Goal: Navigation & Orientation: Find specific page/section

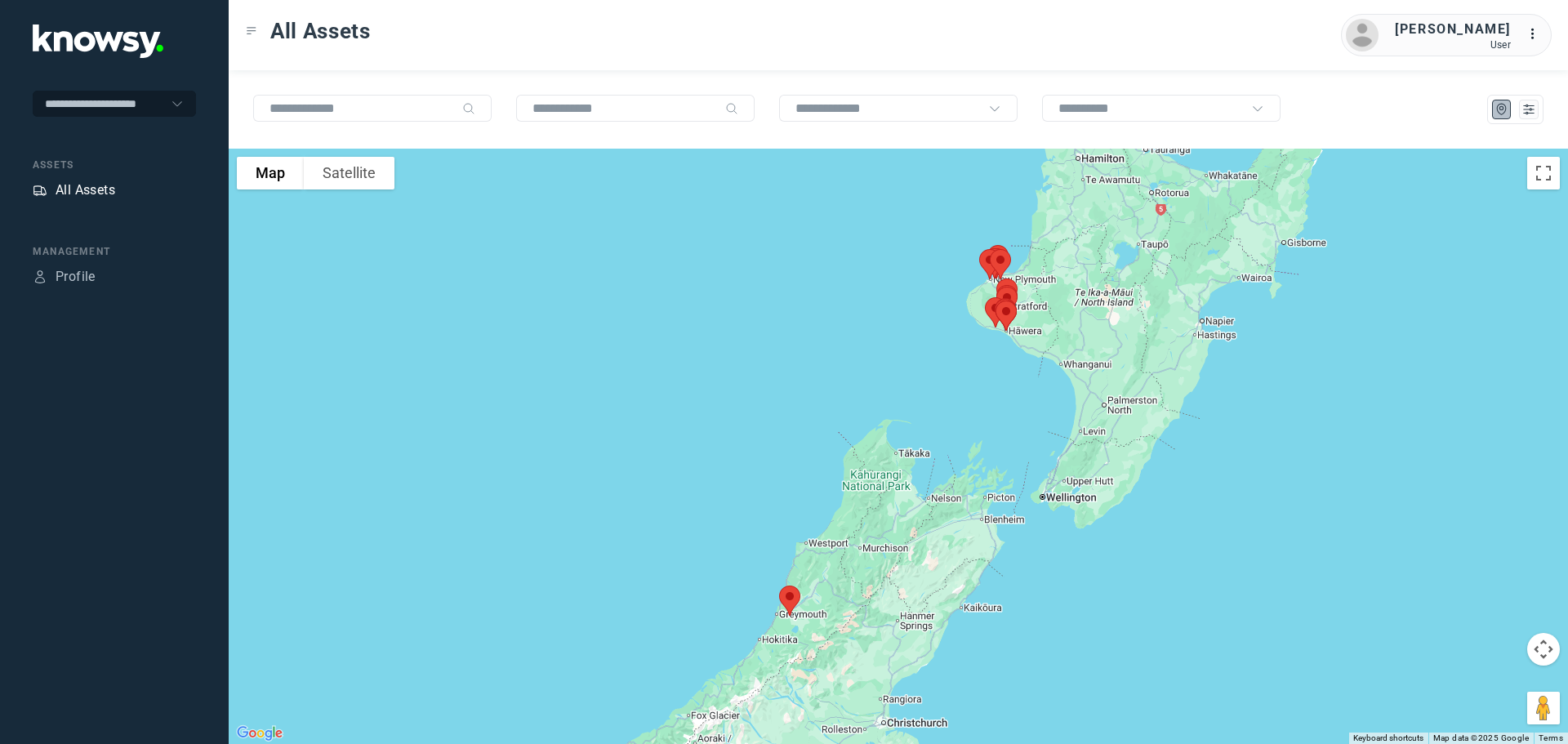
click at [85, 188] on div "All Assets" at bounding box center [85, 190] width 60 height 19
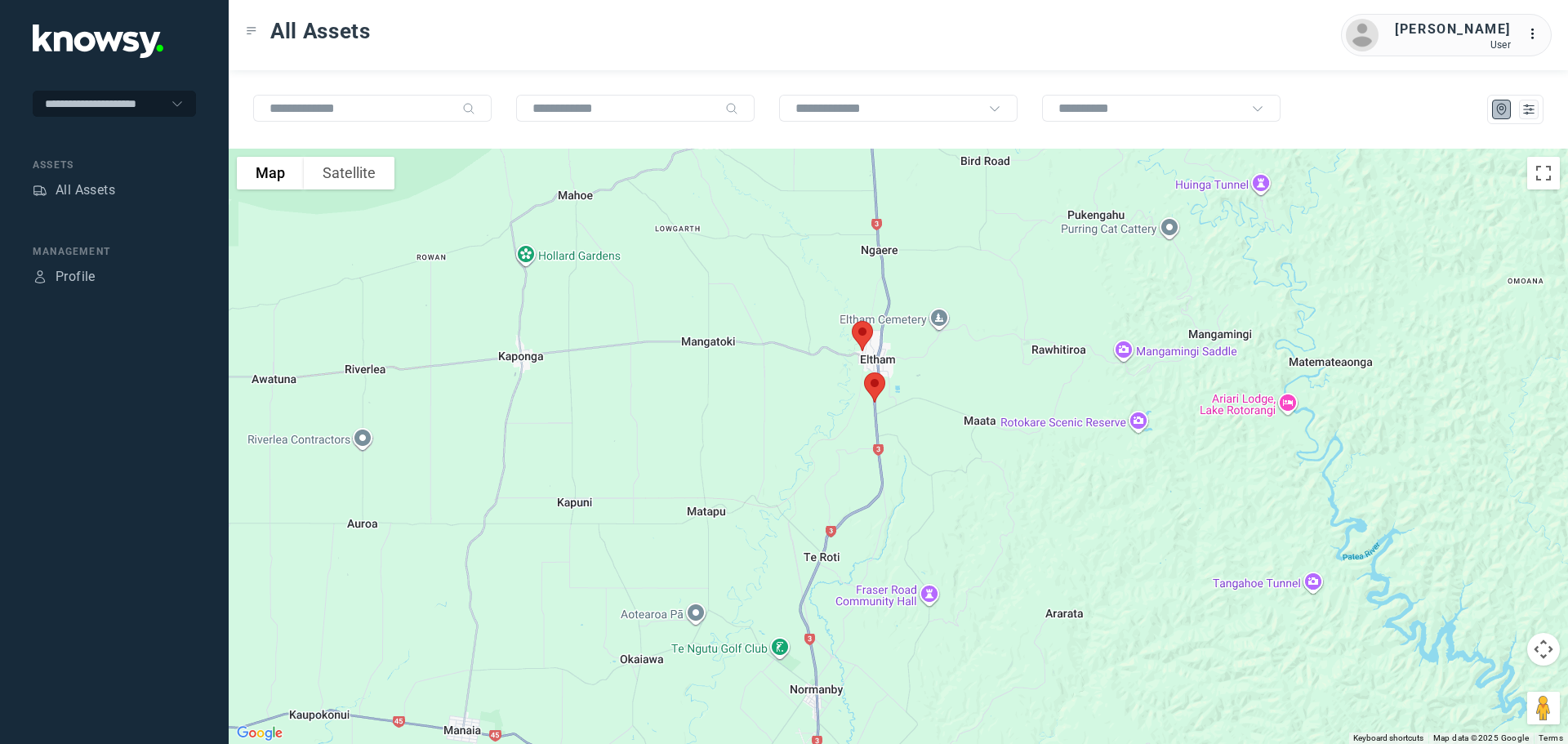
click at [877, 380] on img at bounding box center [874, 387] width 34 height 43
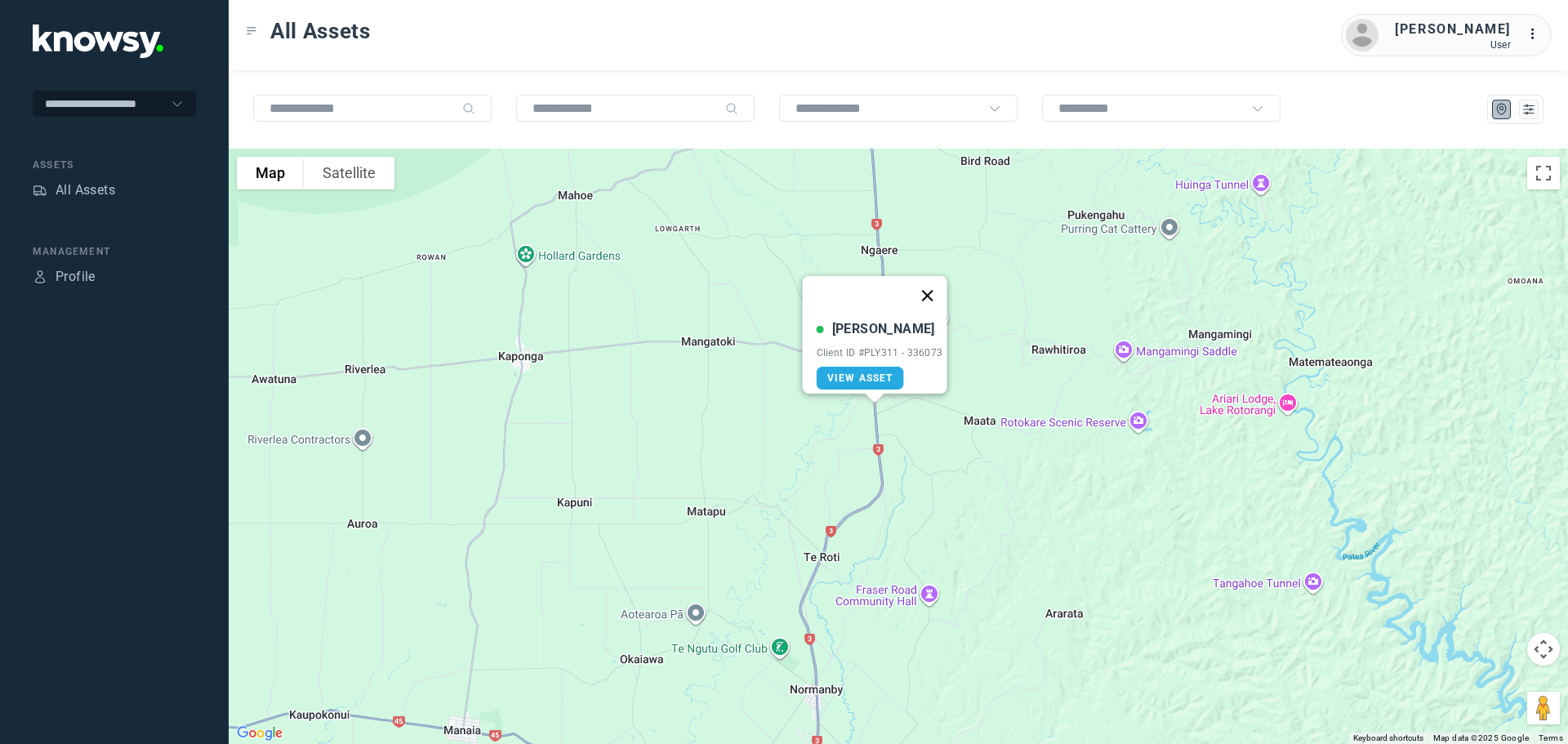
click at [933, 291] on button "Close" at bounding box center [927, 295] width 39 height 39
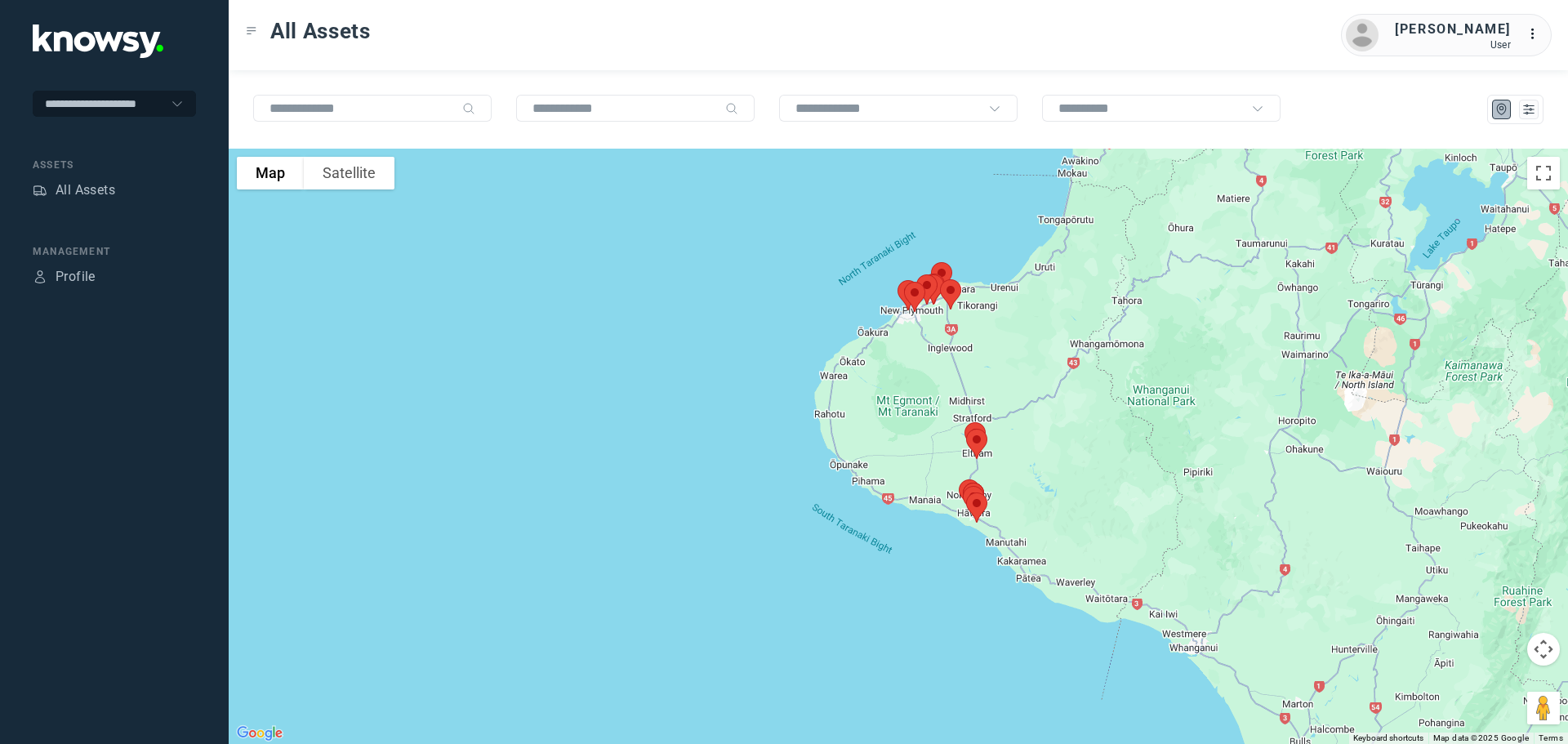
drag, startPoint x: 917, startPoint y: 230, endPoint x: 1003, endPoint y: 361, distance: 156.7
click at [1006, 362] on div at bounding box center [898, 447] width 1339 height 596
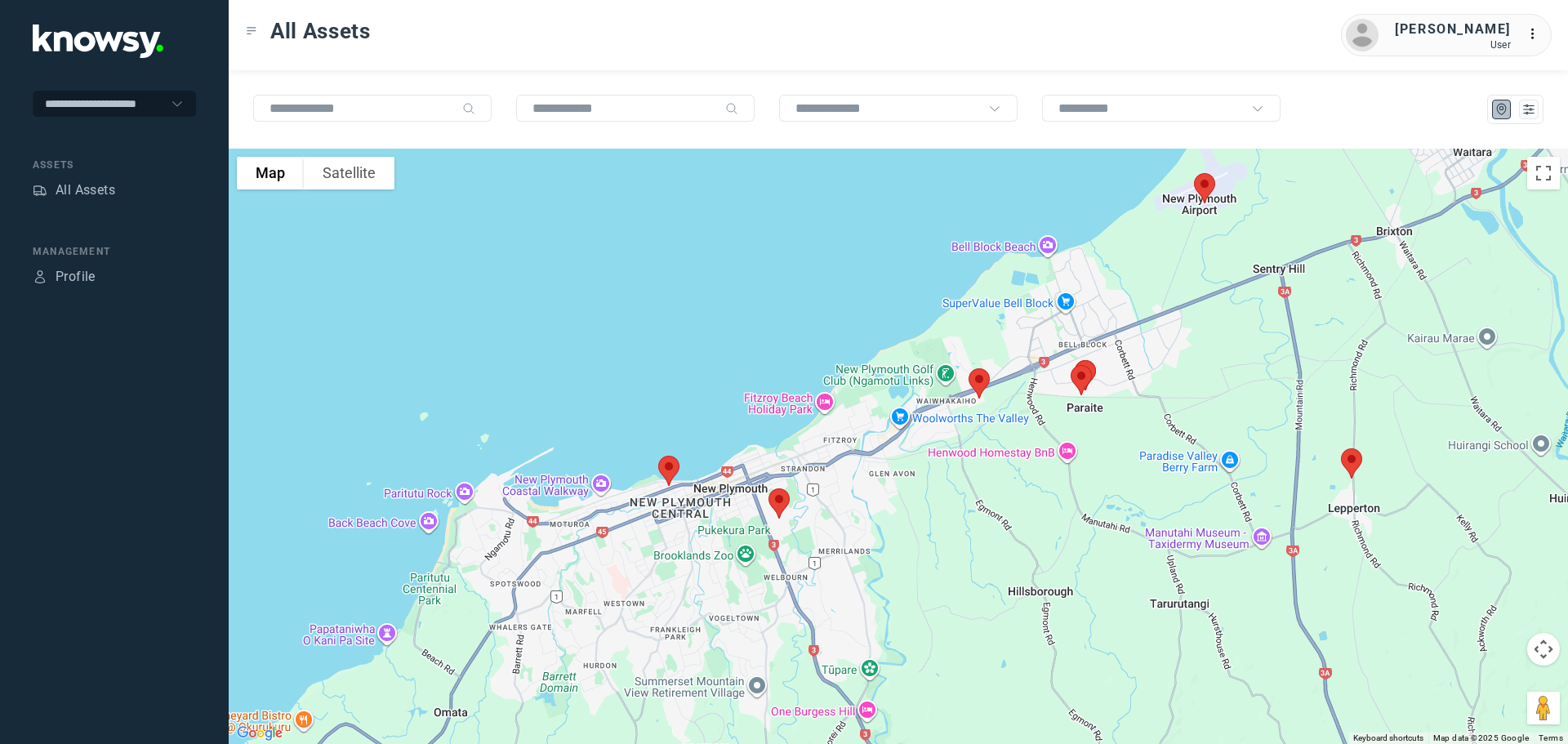
click at [978, 379] on img at bounding box center [978, 383] width 34 height 43
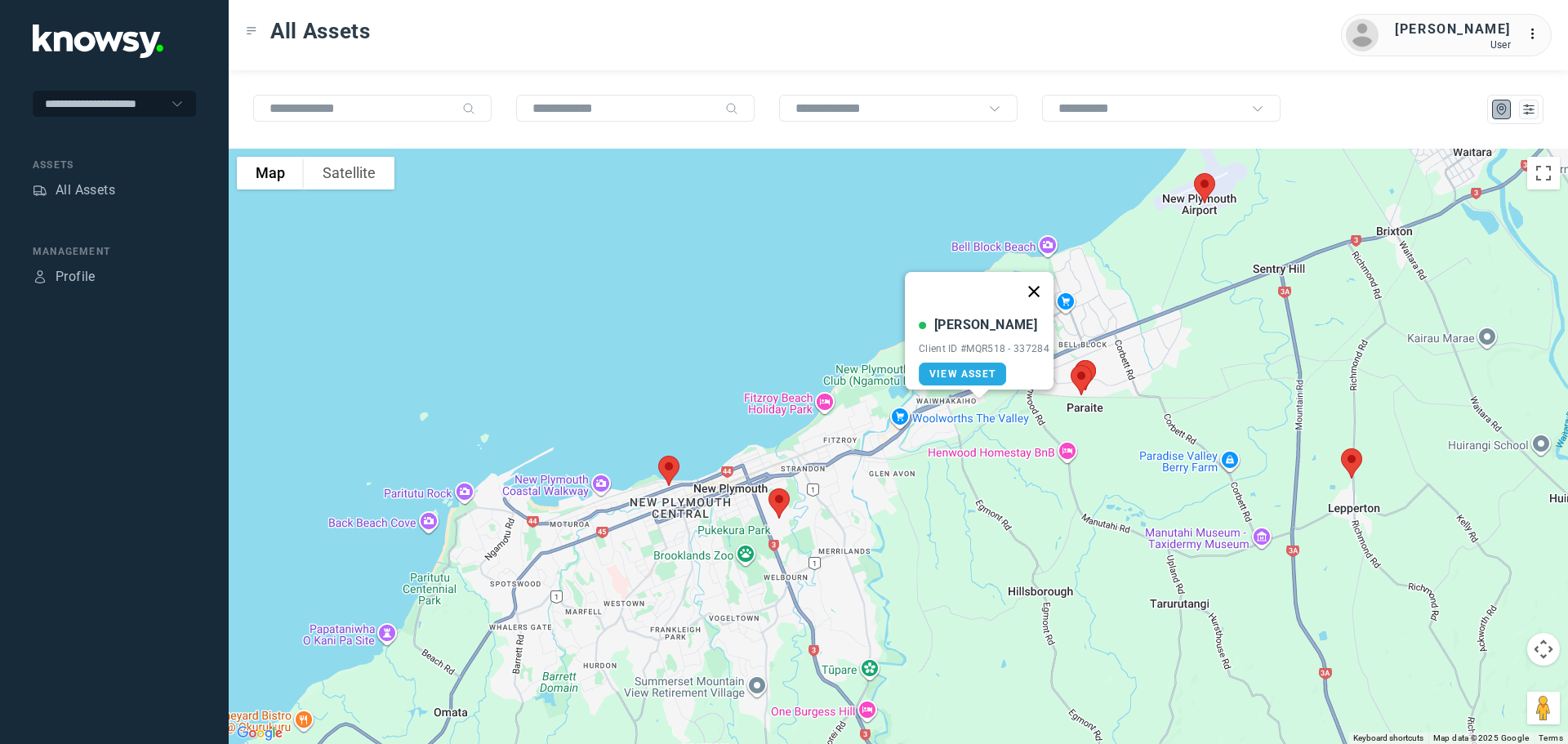
click at [1040, 280] on button "Close" at bounding box center [1034, 291] width 39 height 39
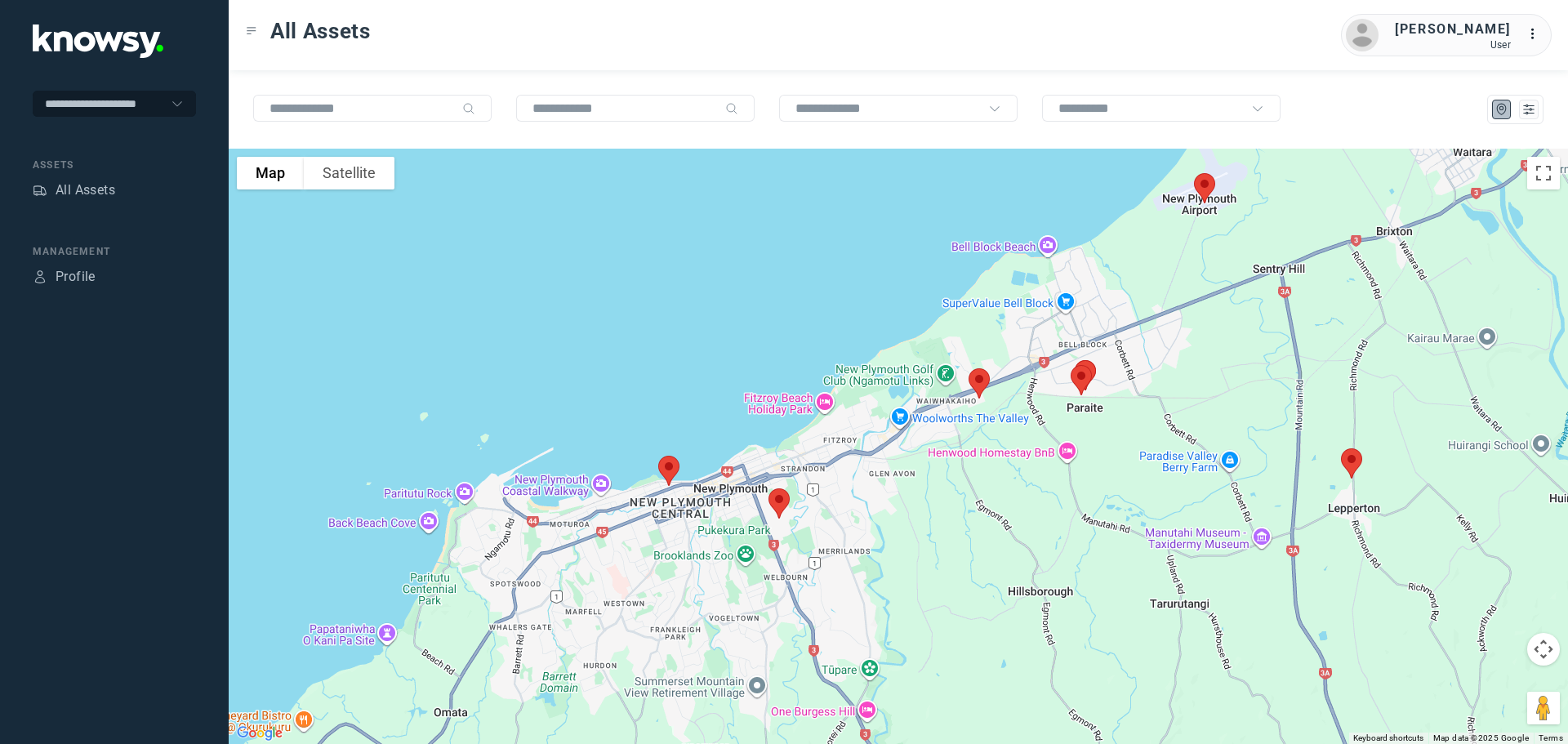
click at [780, 501] on img at bounding box center [779, 503] width 34 height 43
click at [837, 393] on button "Close" at bounding box center [833, 411] width 39 height 39
click at [670, 476] on img at bounding box center [668, 471] width 34 height 43
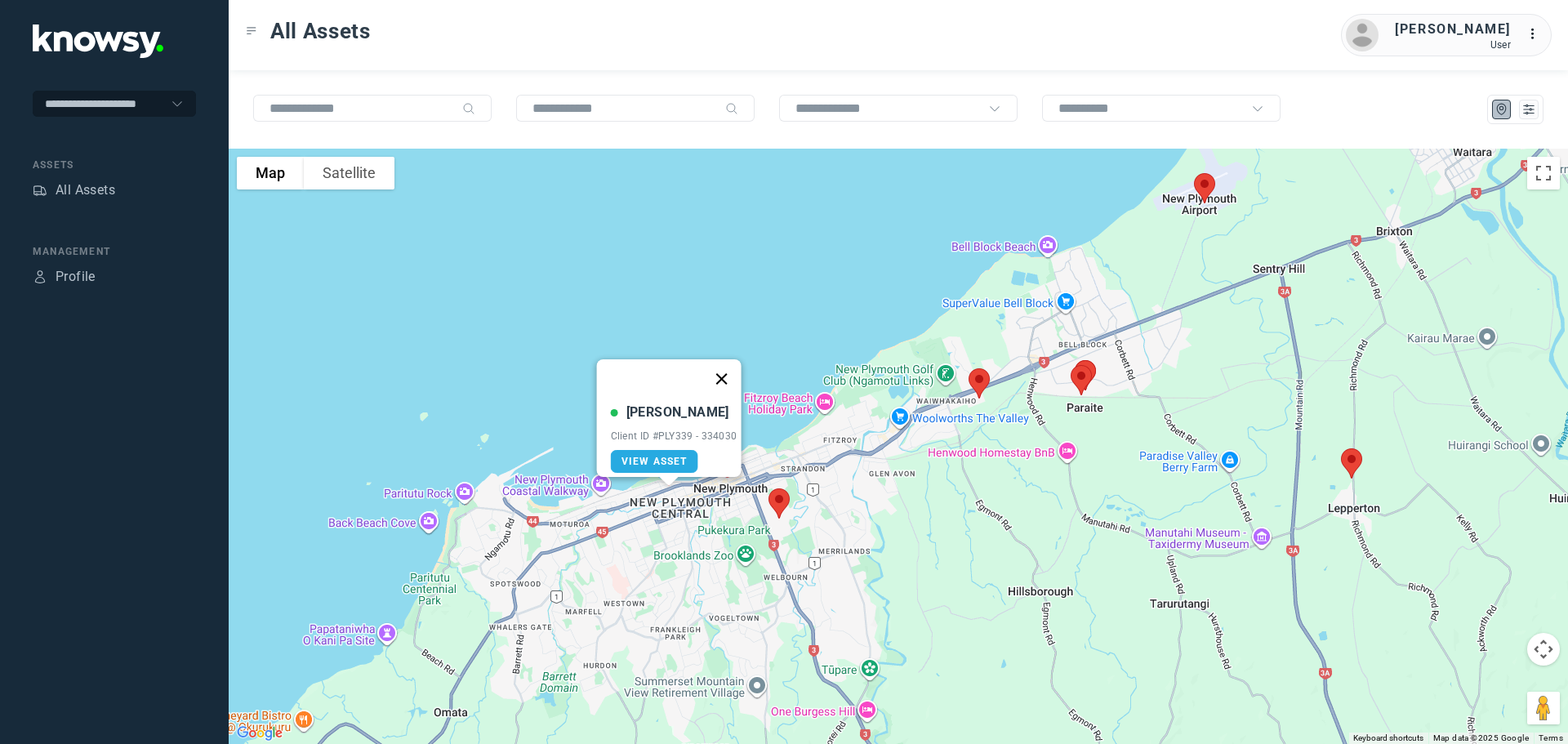
click at [731, 361] on button "Close" at bounding box center [721, 379] width 39 height 39
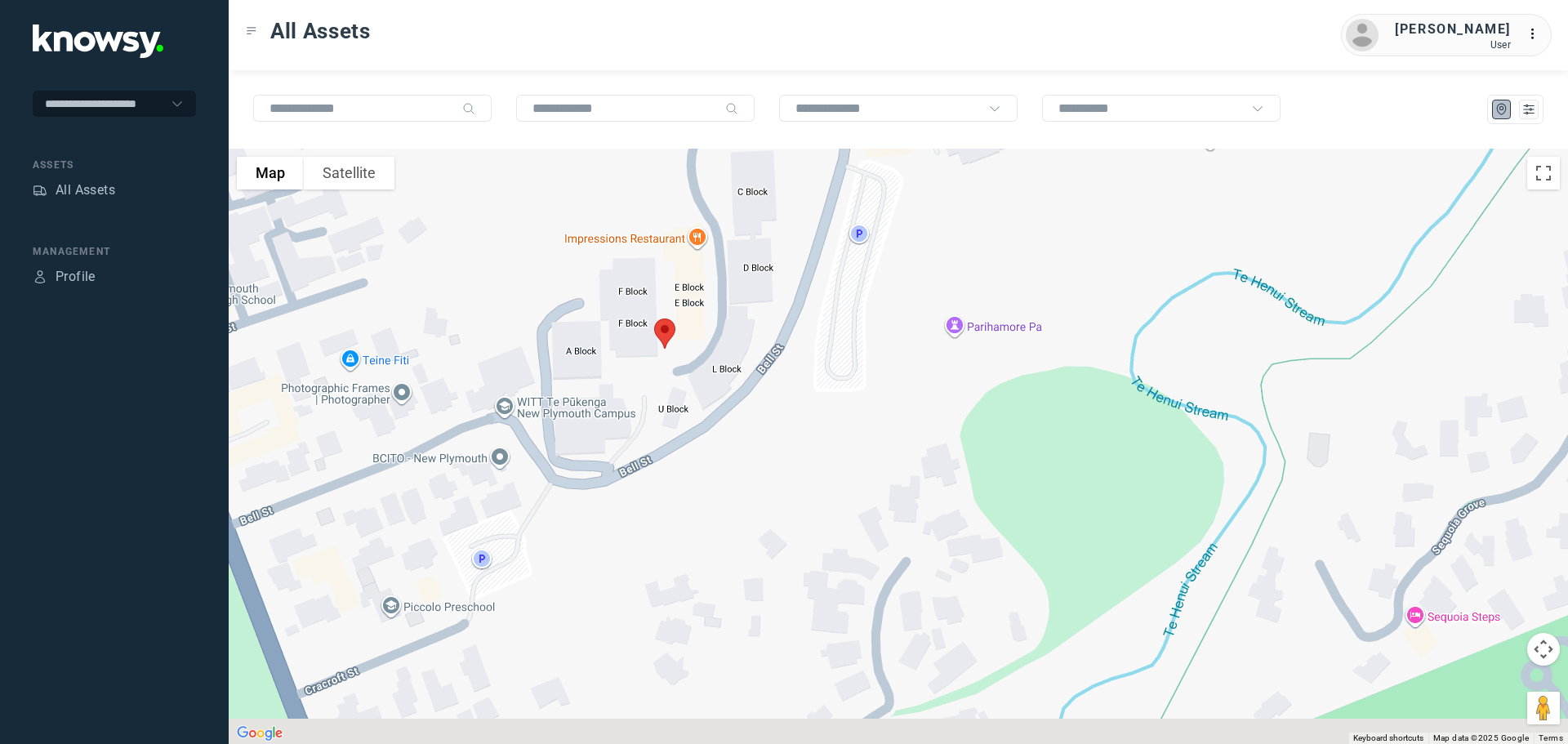
drag, startPoint x: 597, startPoint y: 514, endPoint x: 711, endPoint y: 392, distance: 167.0
click at [711, 392] on div at bounding box center [898, 447] width 1339 height 596
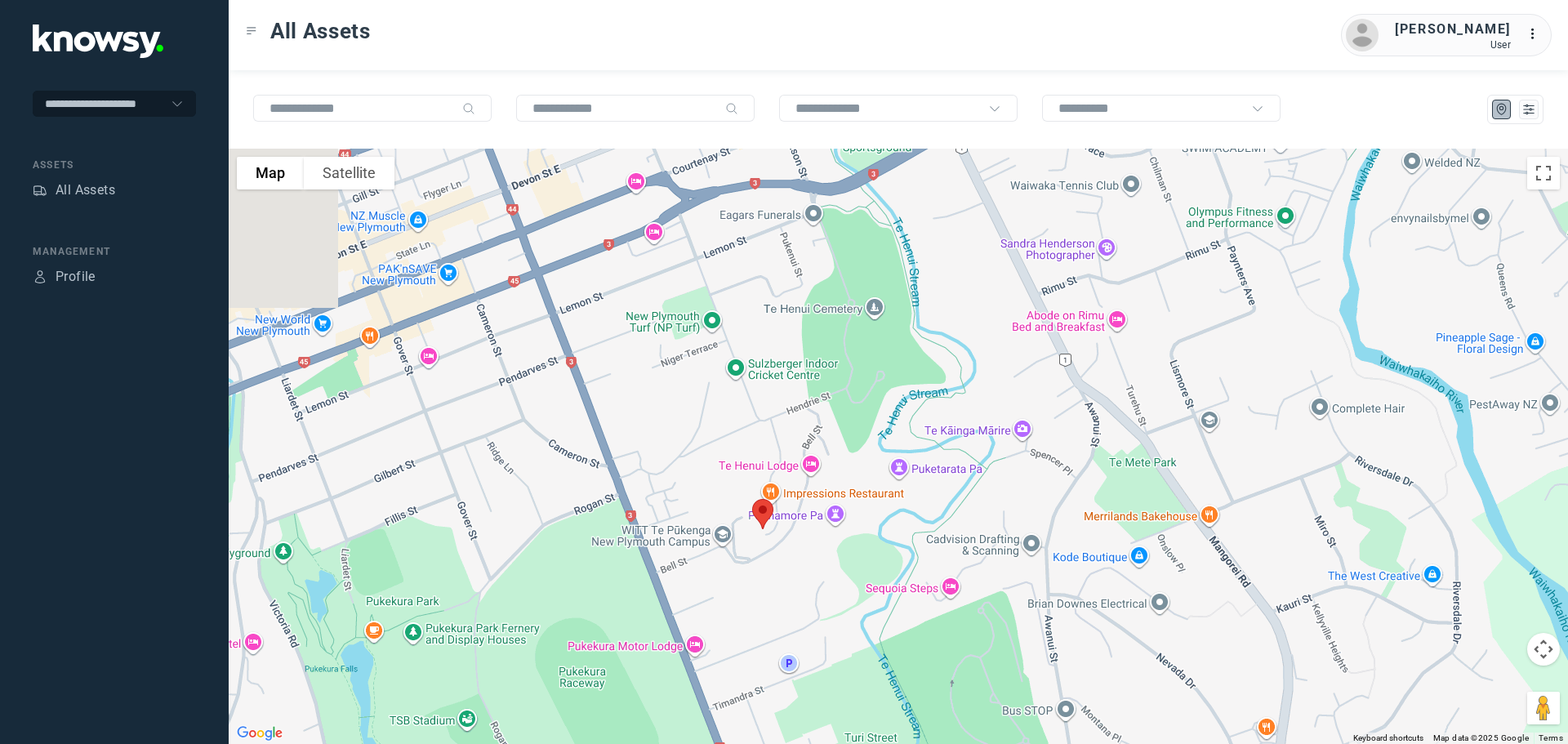
drag, startPoint x: 626, startPoint y: 276, endPoint x: 685, endPoint y: 457, distance: 190.4
click at [685, 457] on div at bounding box center [898, 447] width 1339 height 596
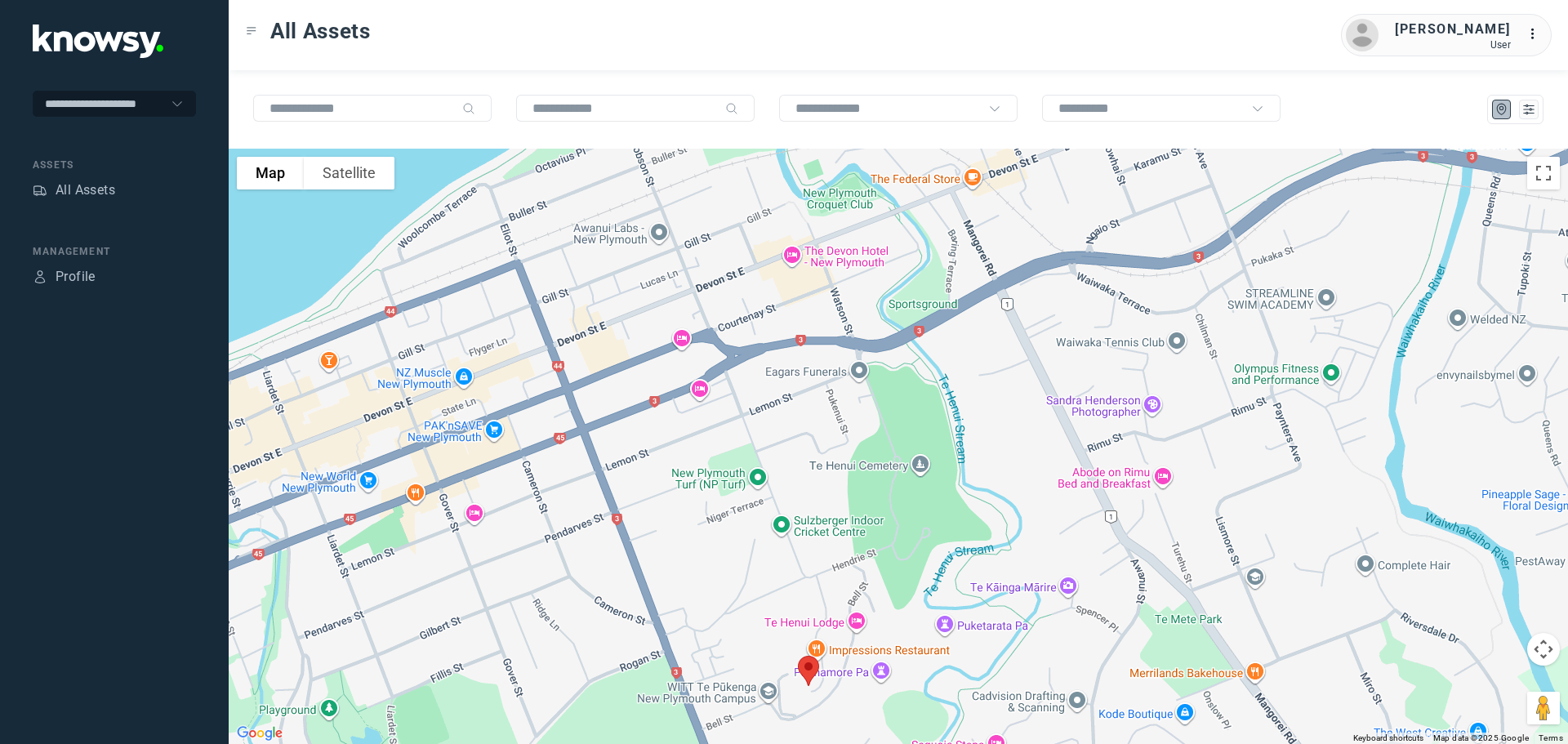
drag, startPoint x: 685, startPoint y: 380, endPoint x: 696, endPoint y: 438, distance: 59.0
click at [696, 438] on div at bounding box center [898, 447] width 1339 height 596
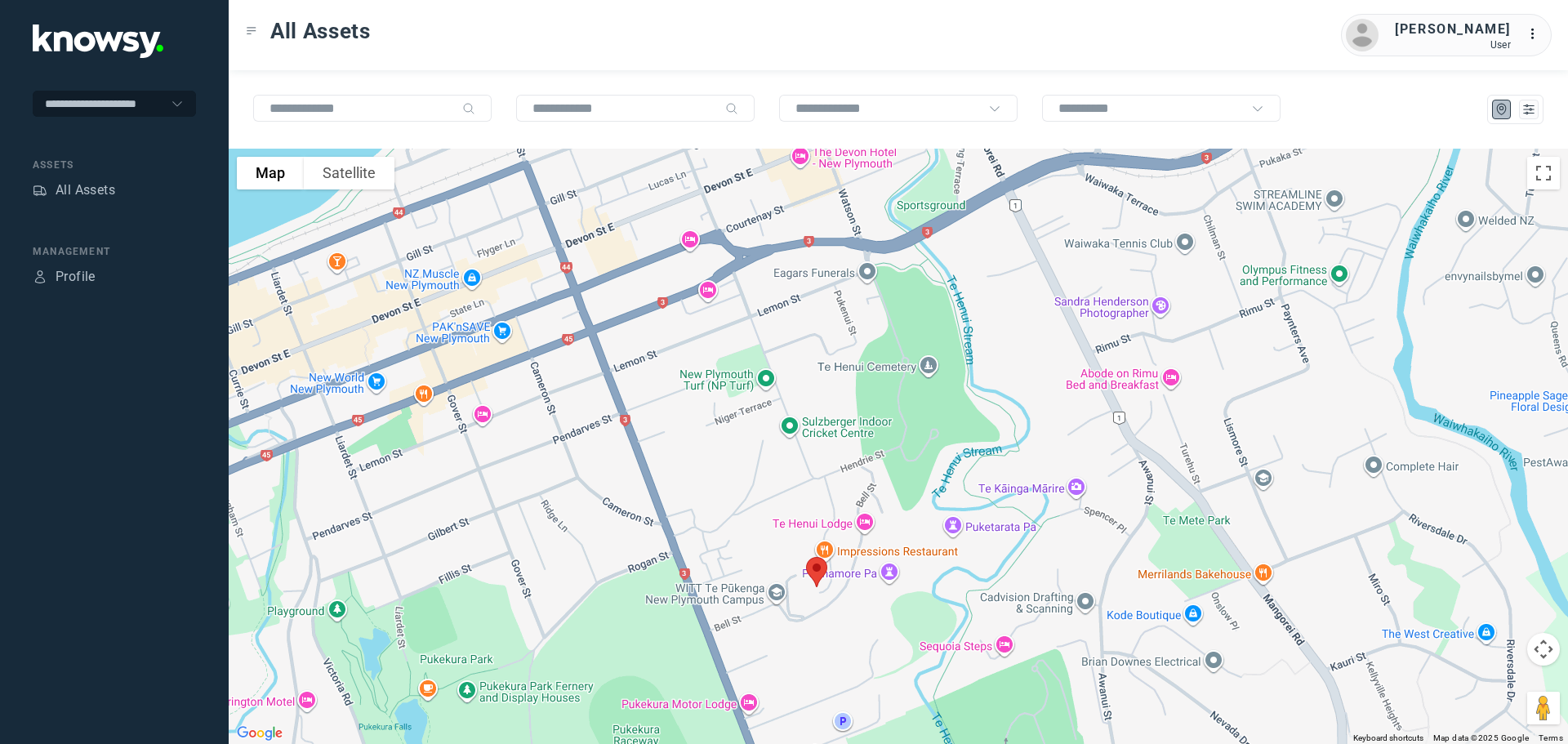
drag, startPoint x: 905, startPoint y: 457, endPoint x: 921, endPoint y: 372, distance: 86.5
click at [921, 372] on div at bounding box center [898, 447] width 1339 height 596
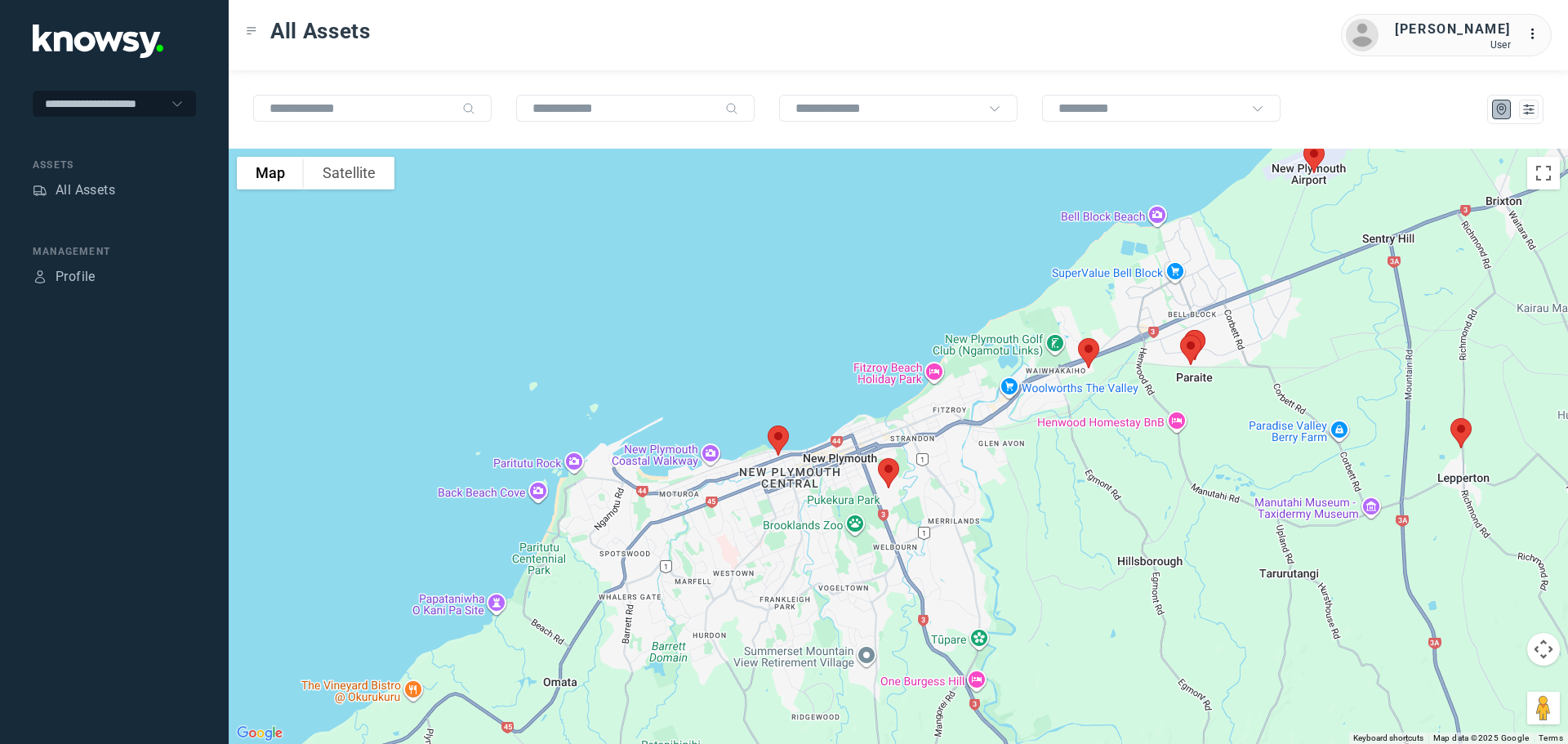
drag, startPoint x: 1062, startPoint y: 368, endPoint x: 1038, endPoint y: 478, distance: 112.6
click at [1041, 479] on div at bounding box center [898, 447] width 1339 height 596
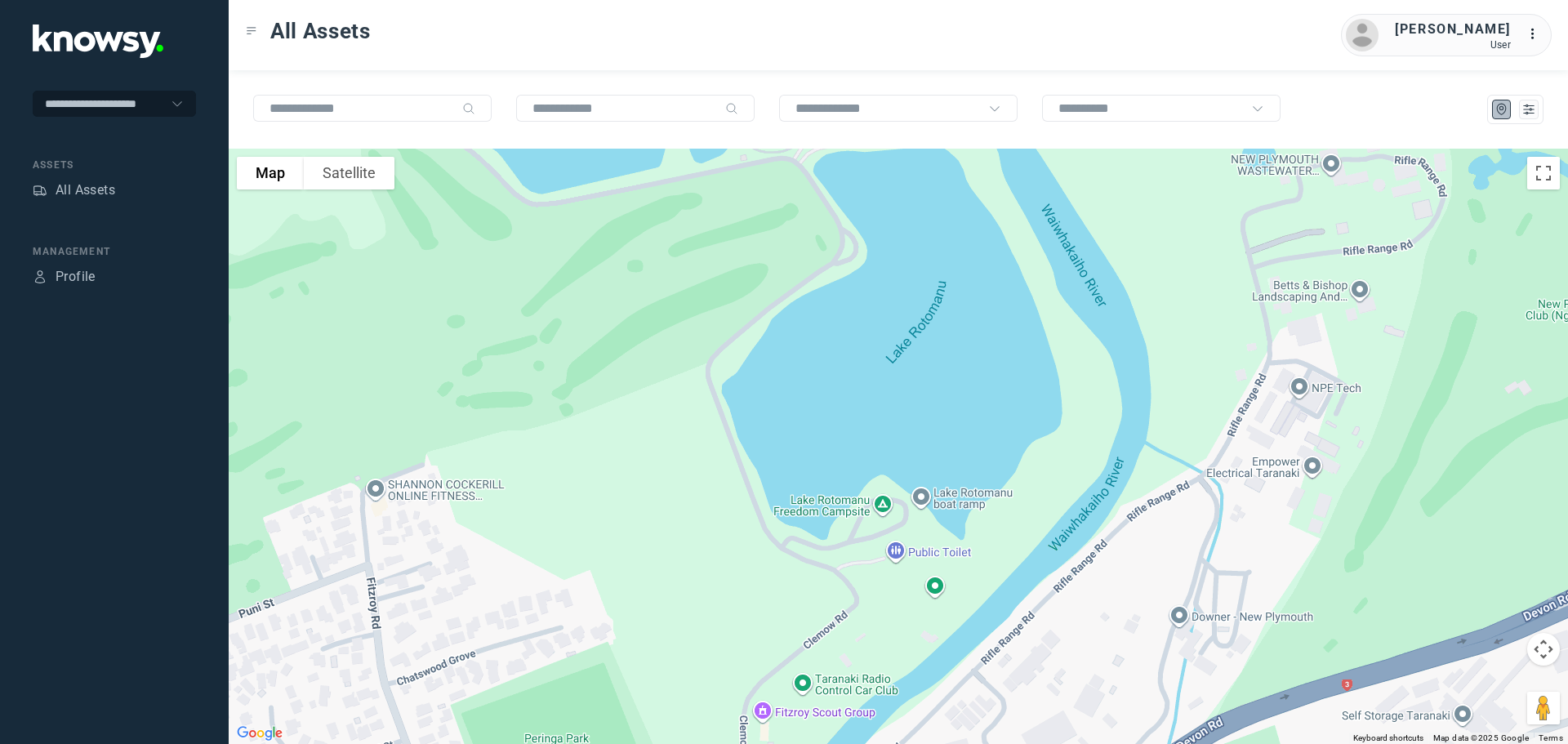
drag, startPoint x: 1129, startPoint y: 277, endPoint x: 933, endPoint y: 373, distance: 218.2
click at [933, 373] on div at bounding box center [898, 447] width 1339 height 596
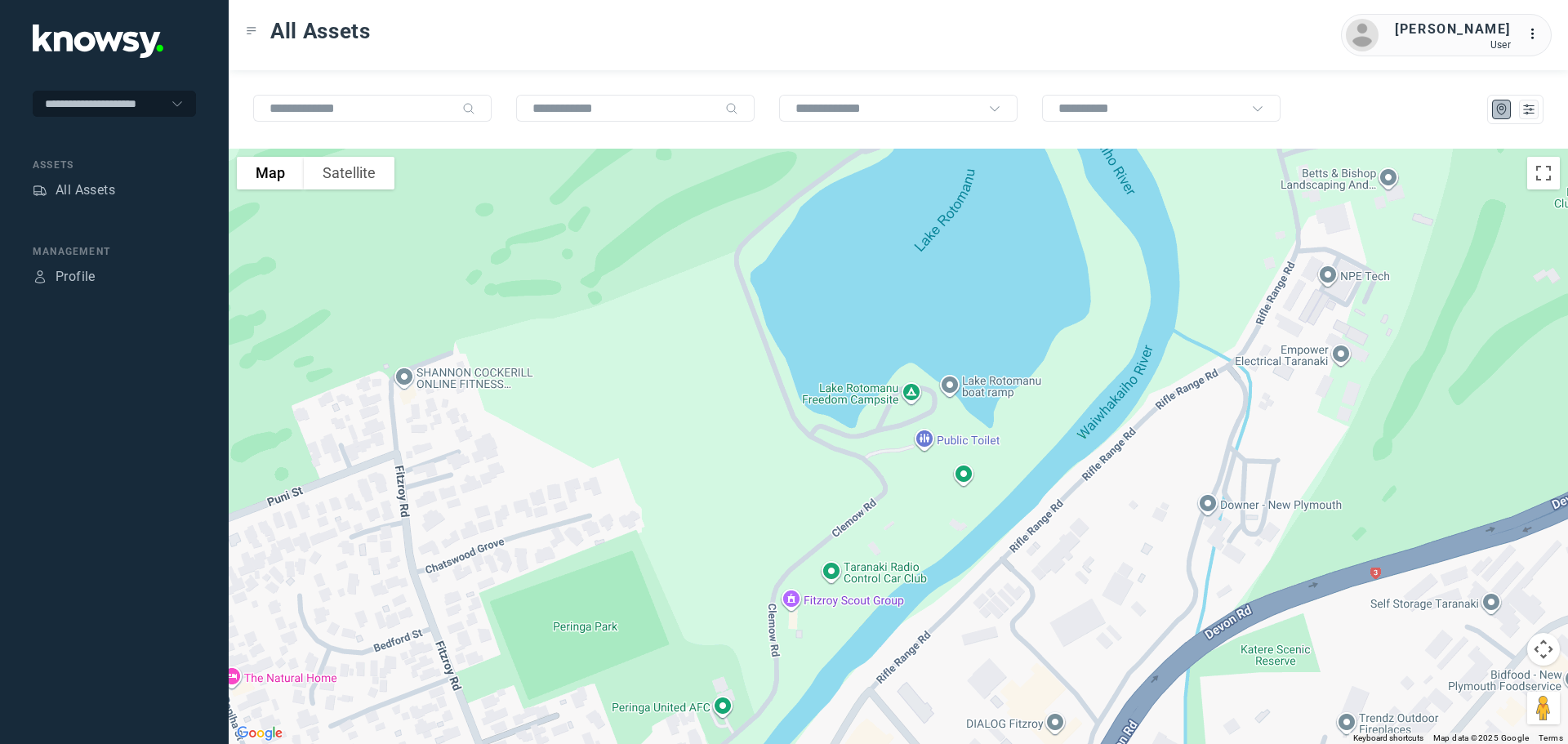
drag, startPoint x: 919, startPoint y: 429, endPoint x: 991, endPoint y: 226, distance: 215.4
click at [991, 226] on div at bounding box center [898, 447] width 1339 height 596
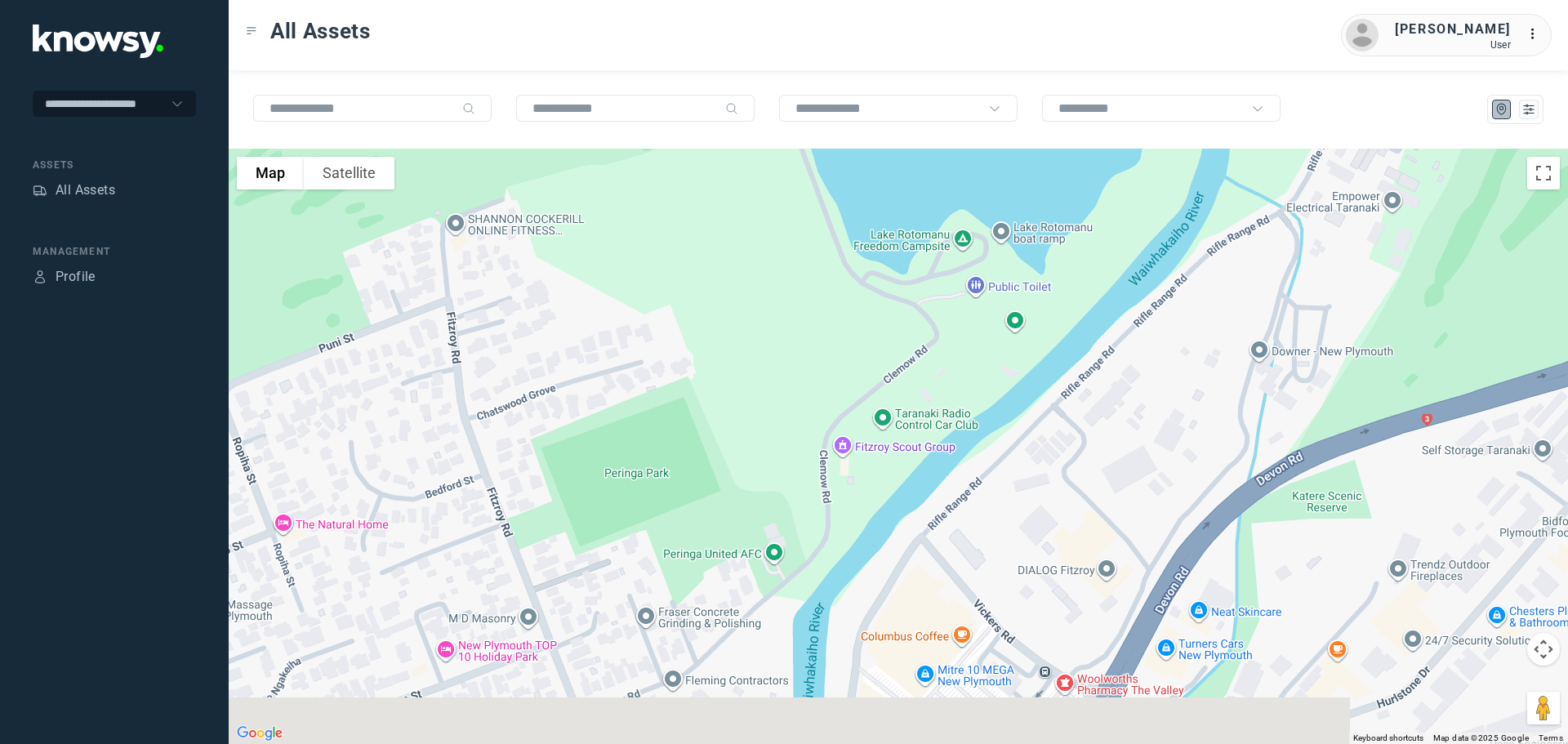
drag, startPoint x: 995, startPoint y: 312, endPoint x: 1005, endPoint y: 168, distance: 144.3
click at [1005, 168] on div at bounding box center [898, 447] width 1339 height 596
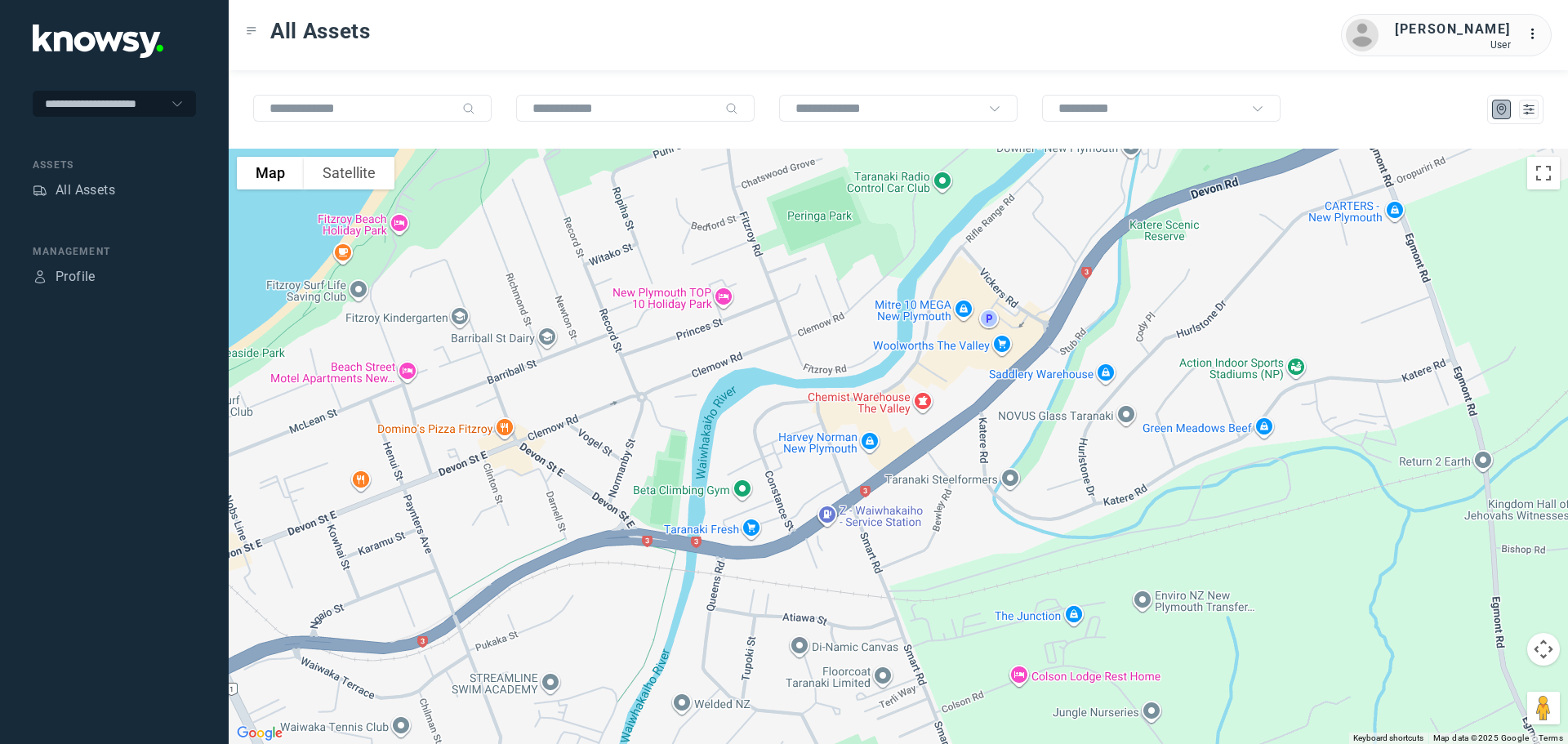
drag, startPoint x: 753, startPoint y: 522, endPoint x: 858, endPoint y: 335, distance: 214.5
click at [858, 335] on div at bounding box center [898, 447] width 1339 height 596
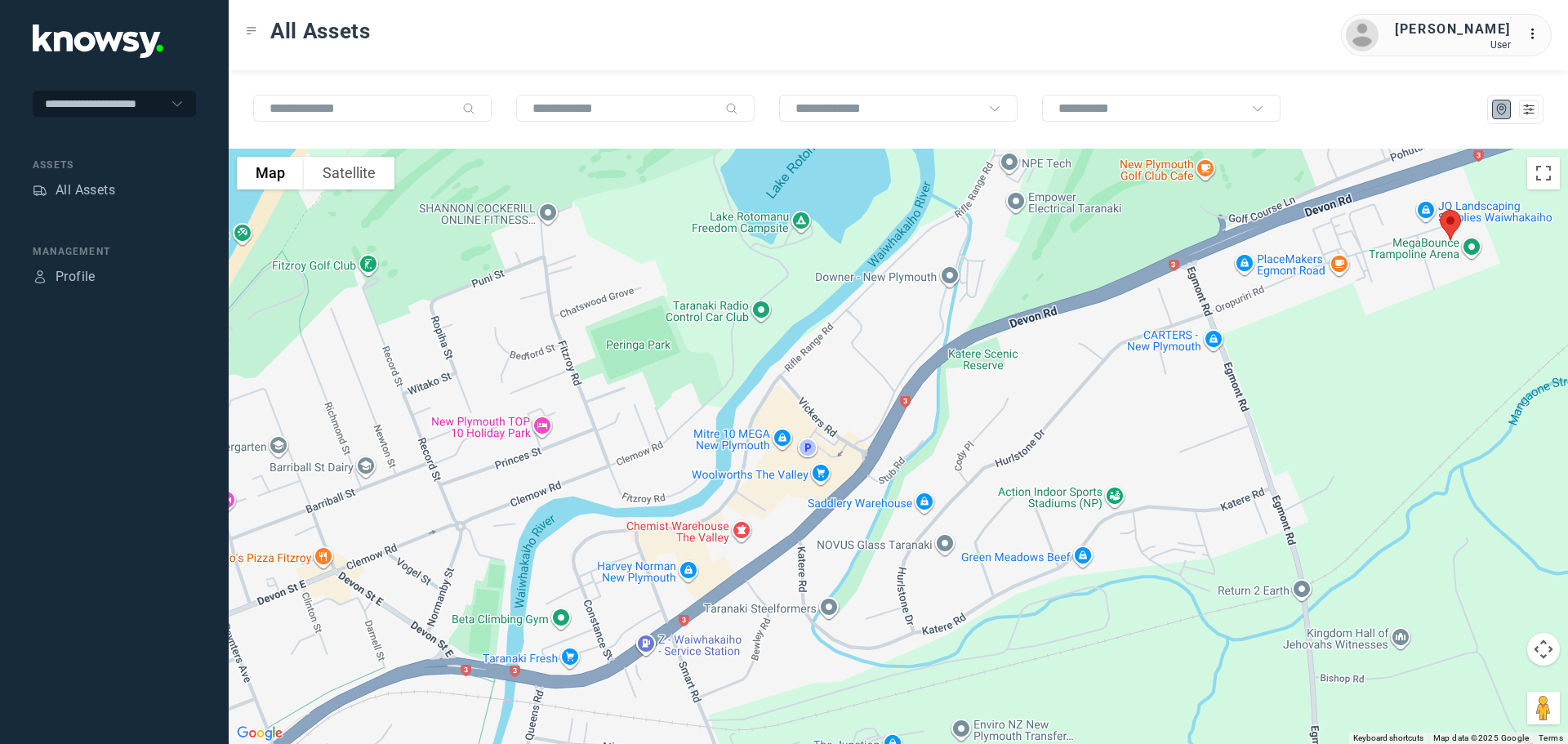
drag, startPoint x: 793, startPoint y: 362, endPoint x: 642, endPoint y: 476, distance: 189.2
click at [642, 476] on div at bounding box center [898, 447] width 1339 height 596
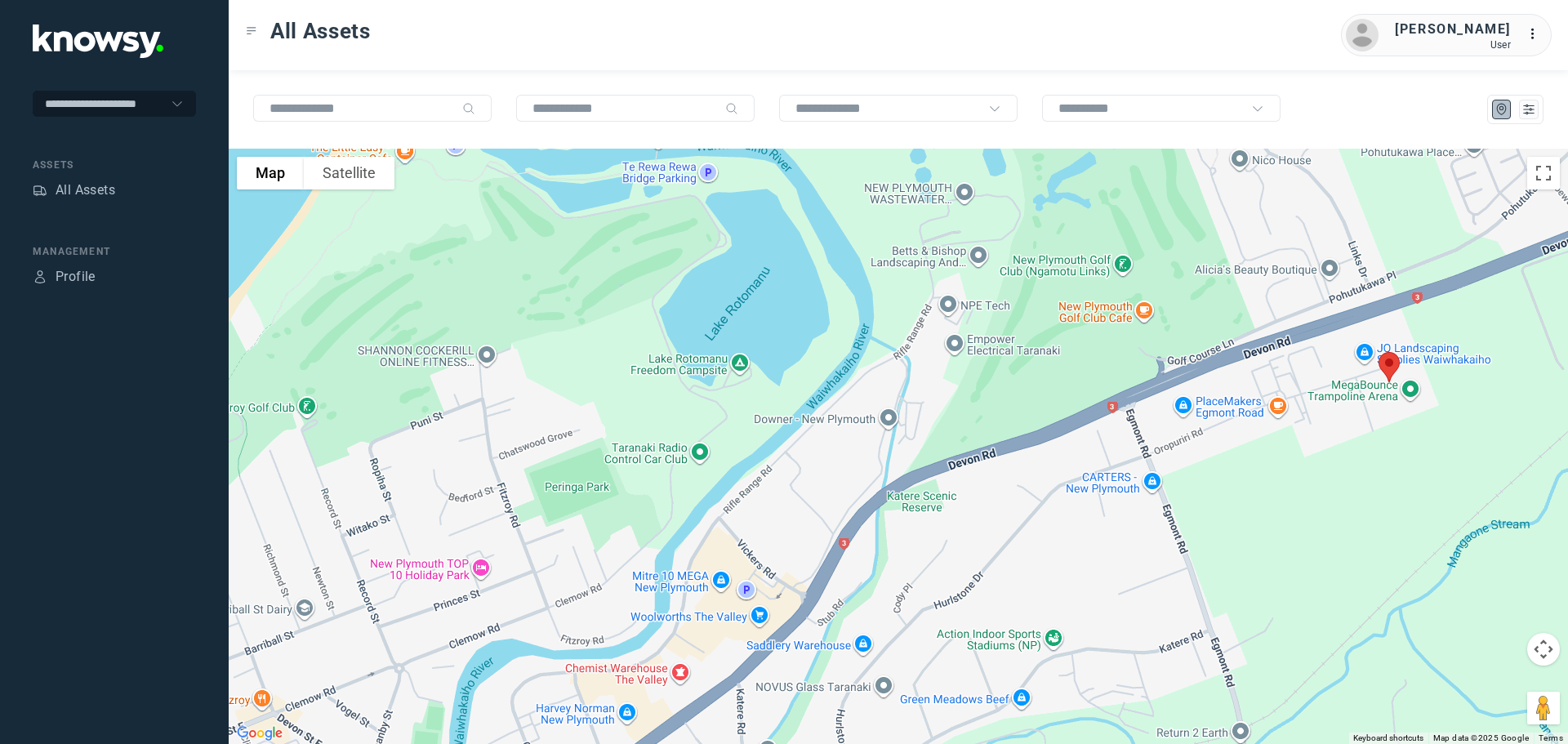
drag, startPoint x: 761, startPoint y: 325, endPoint x: 709, endPoint y: 450, distance: 135.4
click at [709, 450] on div at bounding box center [898, 447] width 1339 height 596
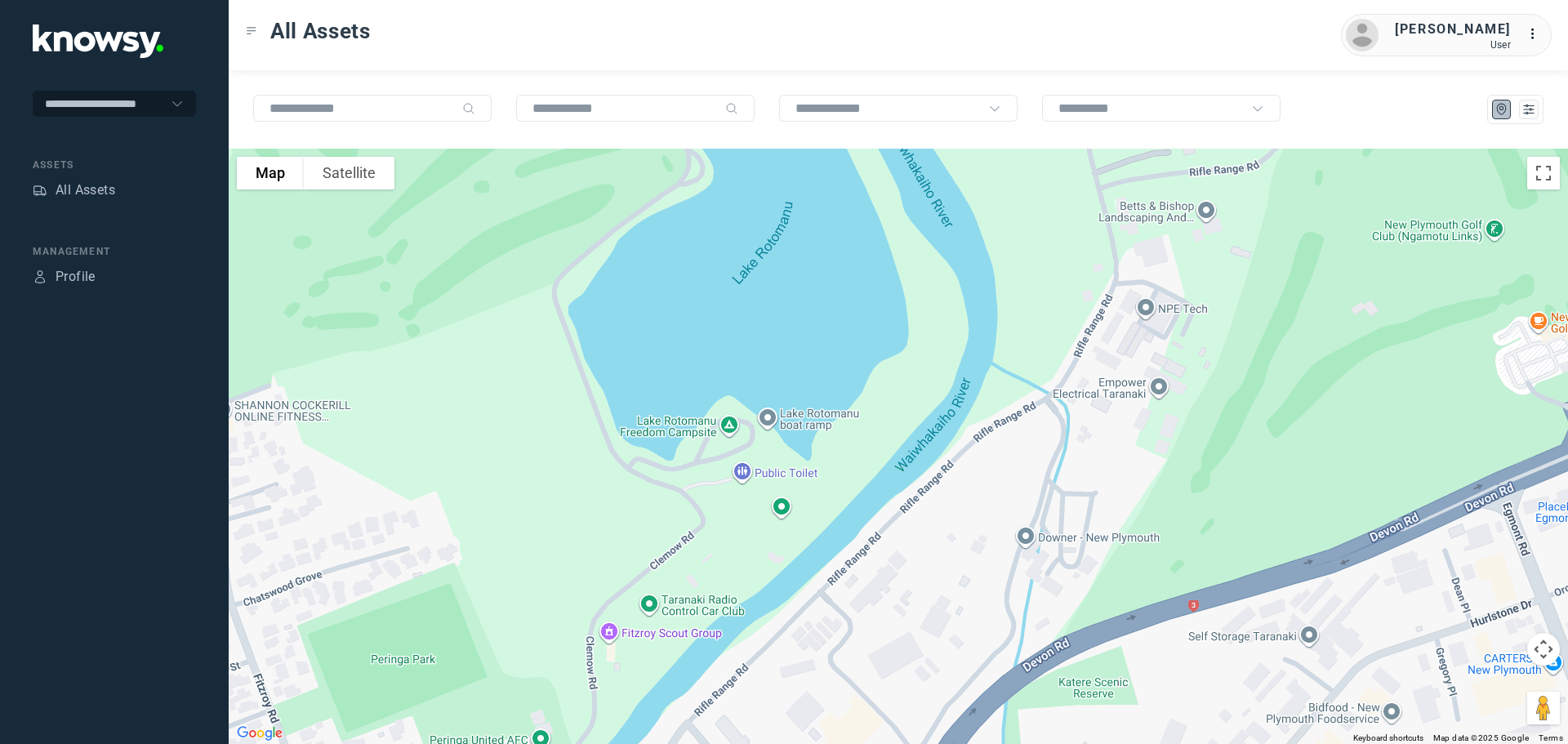
drag, startPoint x: 536, startPoint y: 276, endPoint x: 597, endPoint y: 444, distance: 178.7
click at [597, 444] on div at bounding box center [898, 447] width 1339 height 596
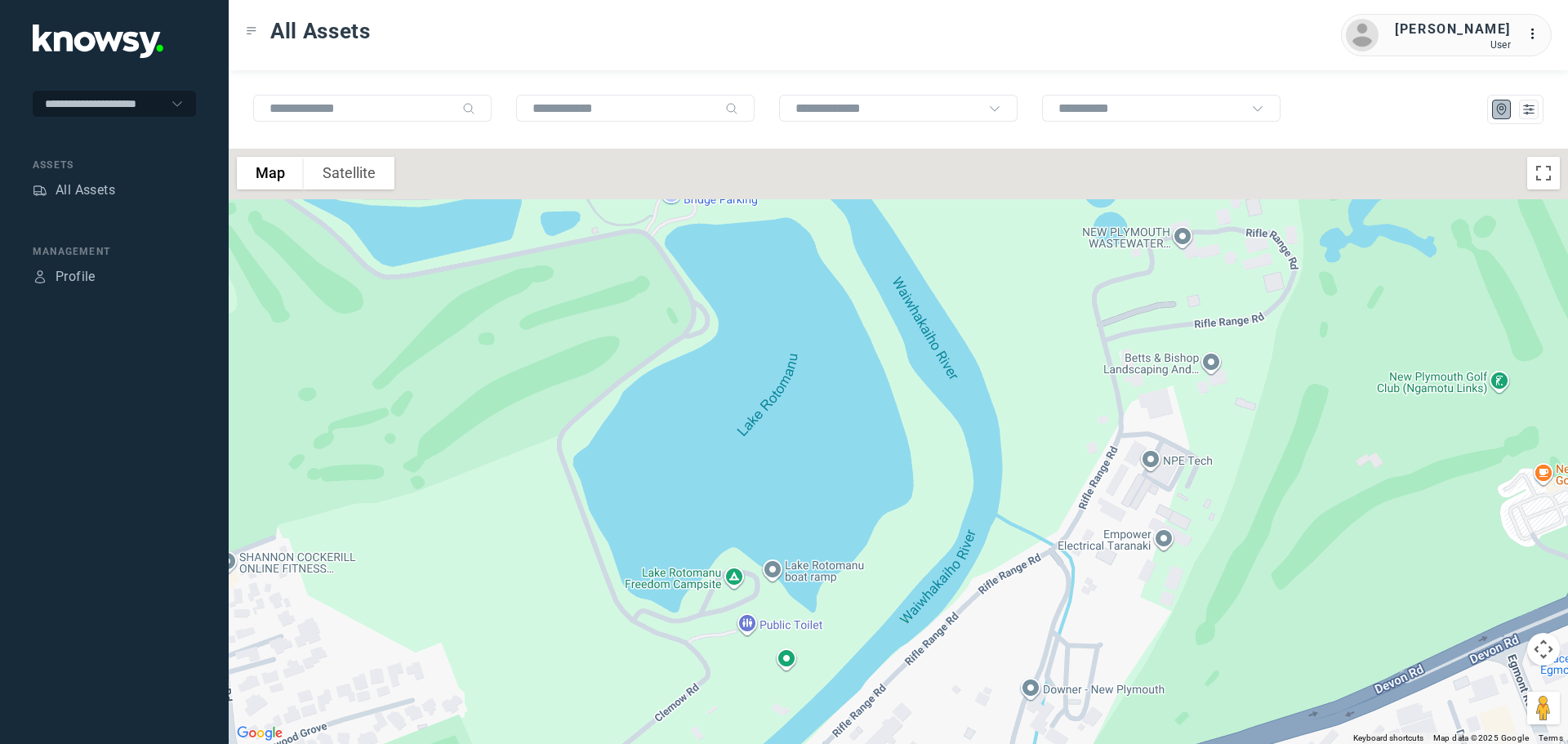
drag, startPoint x: 589, startPoint y: 353, endPoint x: 580, endPoint y: 494, distance: 141.3
click at [580, 494] on div at bounding box center [898, 447] width 1339 height 596
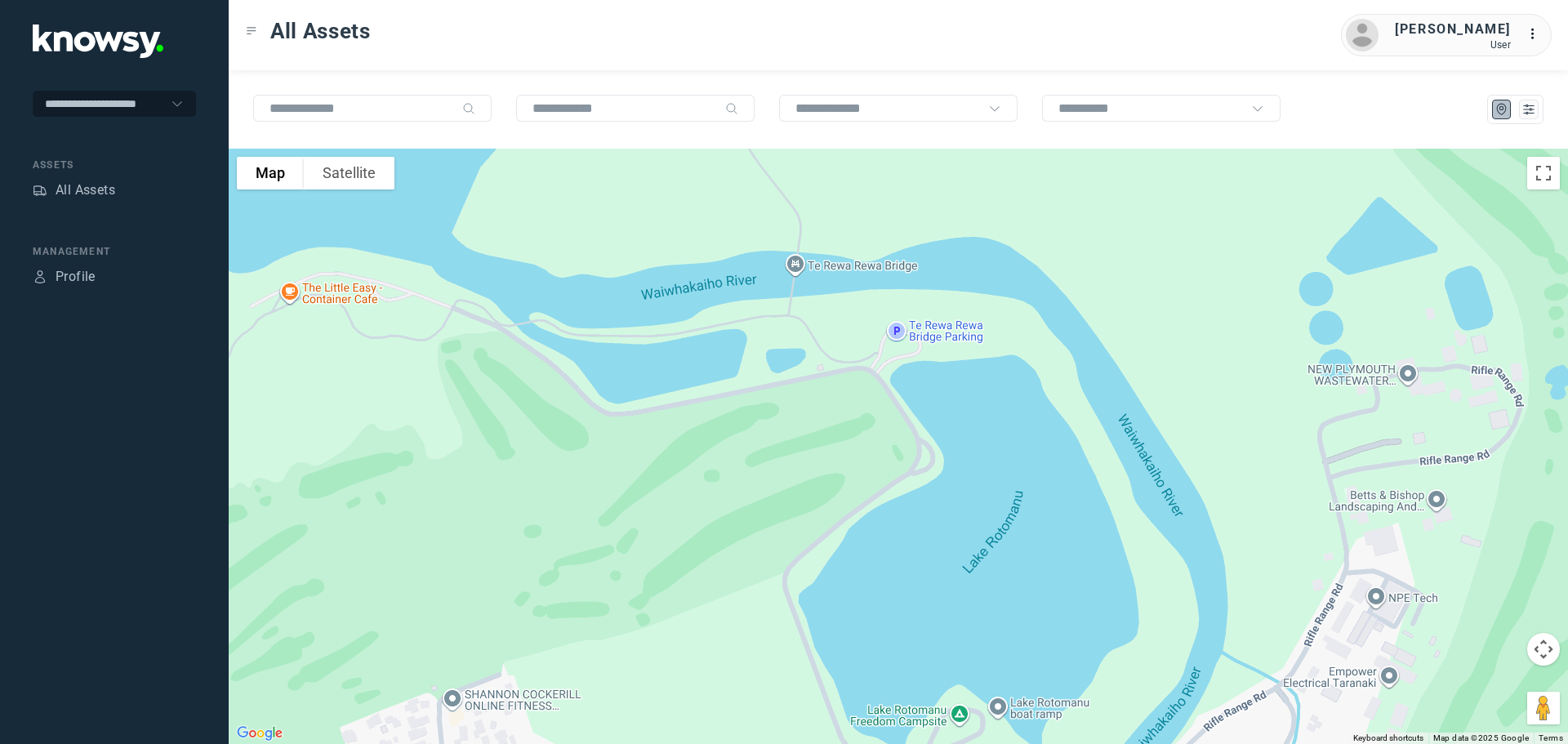
drag, startPoint x: 607, startPoint y: 363, endPoint x: 820, endPoint y: 436, distance: 225.2
click at [820, 436] on div at bounding box center [898, 447] width 1339 height 596
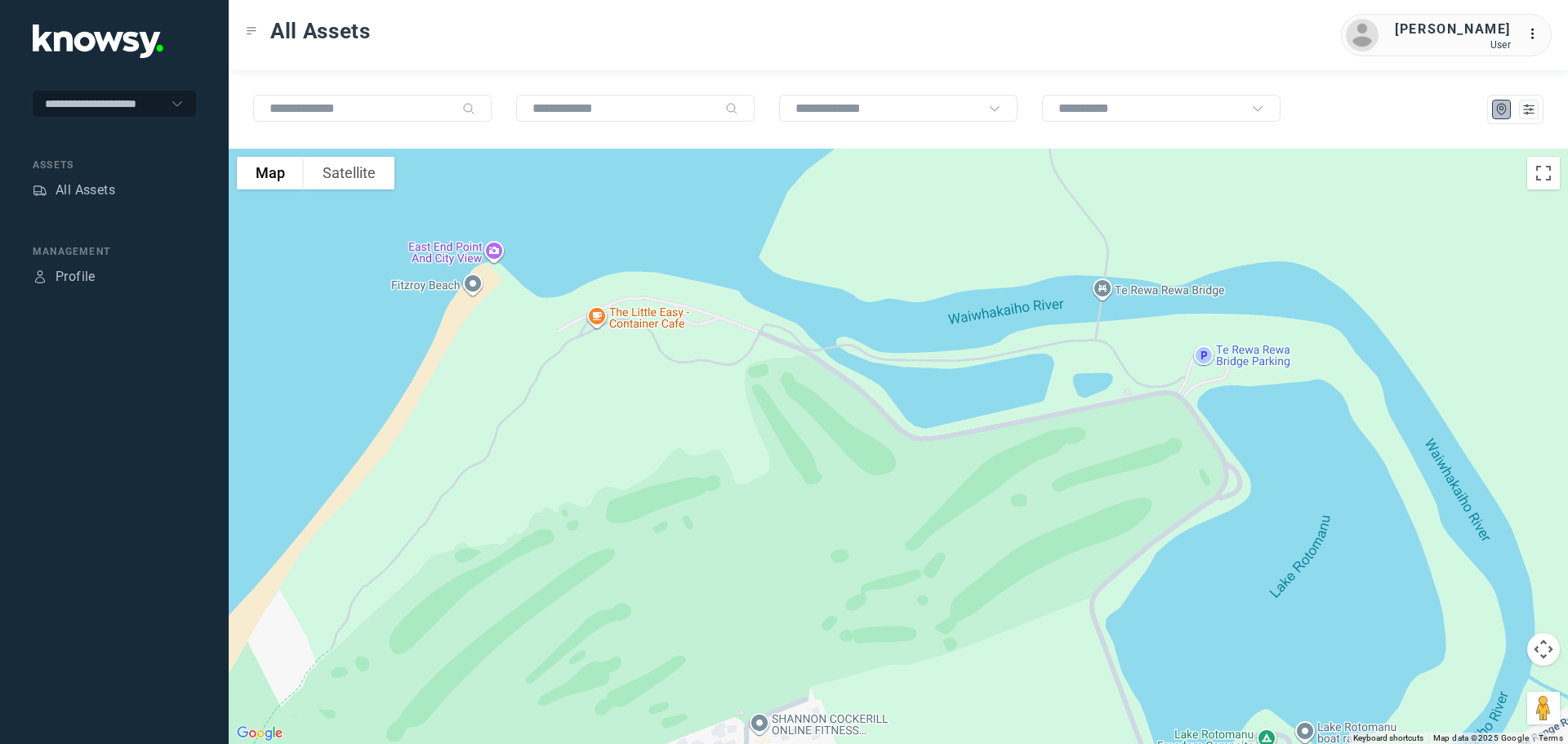
drag, startPoint x: 494, startPoint y: 358, endPoint x: 803, endPoint y: 383, distance: 310.0
click at [803, 383] on div at bounding box center [898, 447] width 1339 height 596
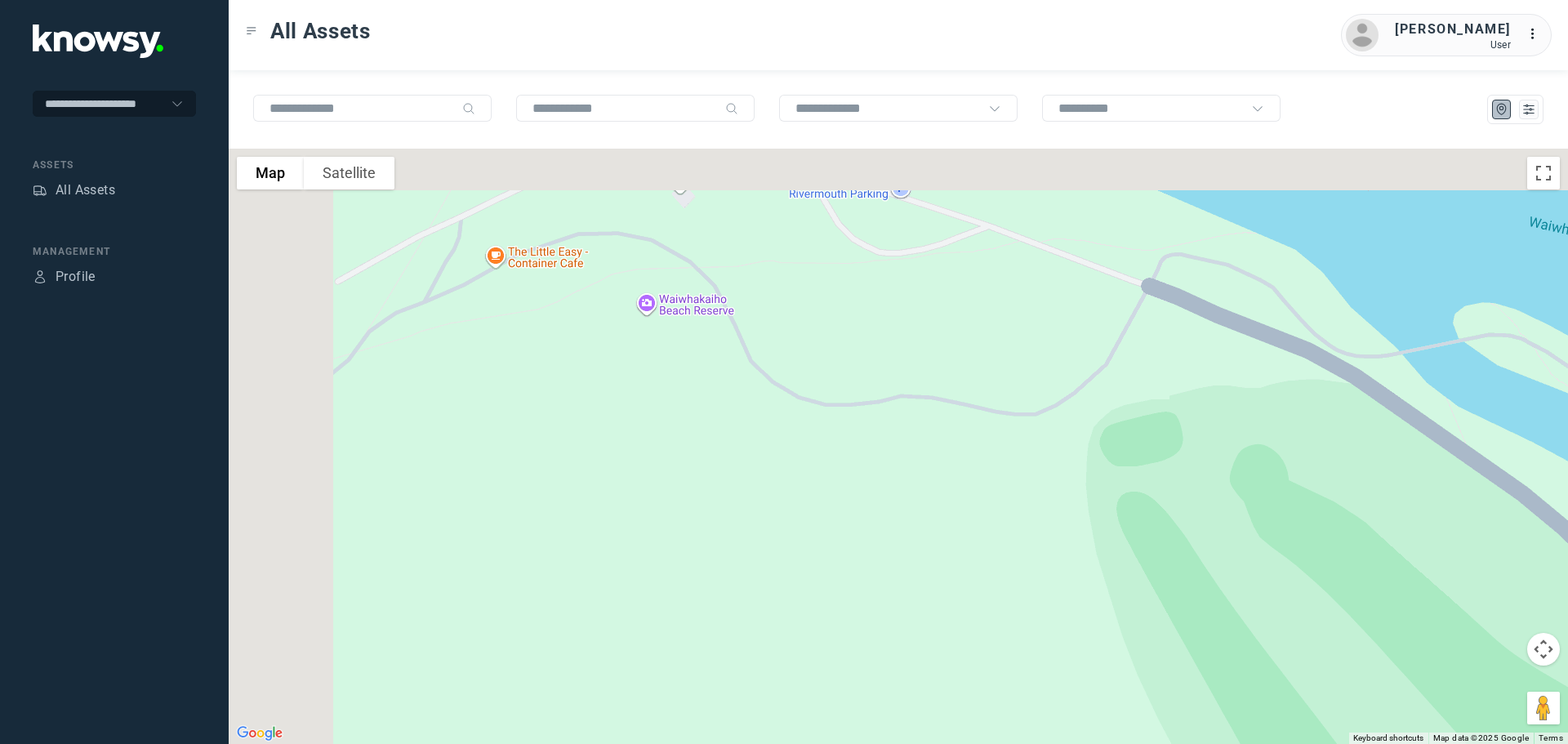
drag, startPoint x: 521, startPoint y: 261, endPoint x: 724, endPoint y: 428, distance: 262.9
click at [724, 428] on div at bounding box center [898, 447] width 1339 height 596
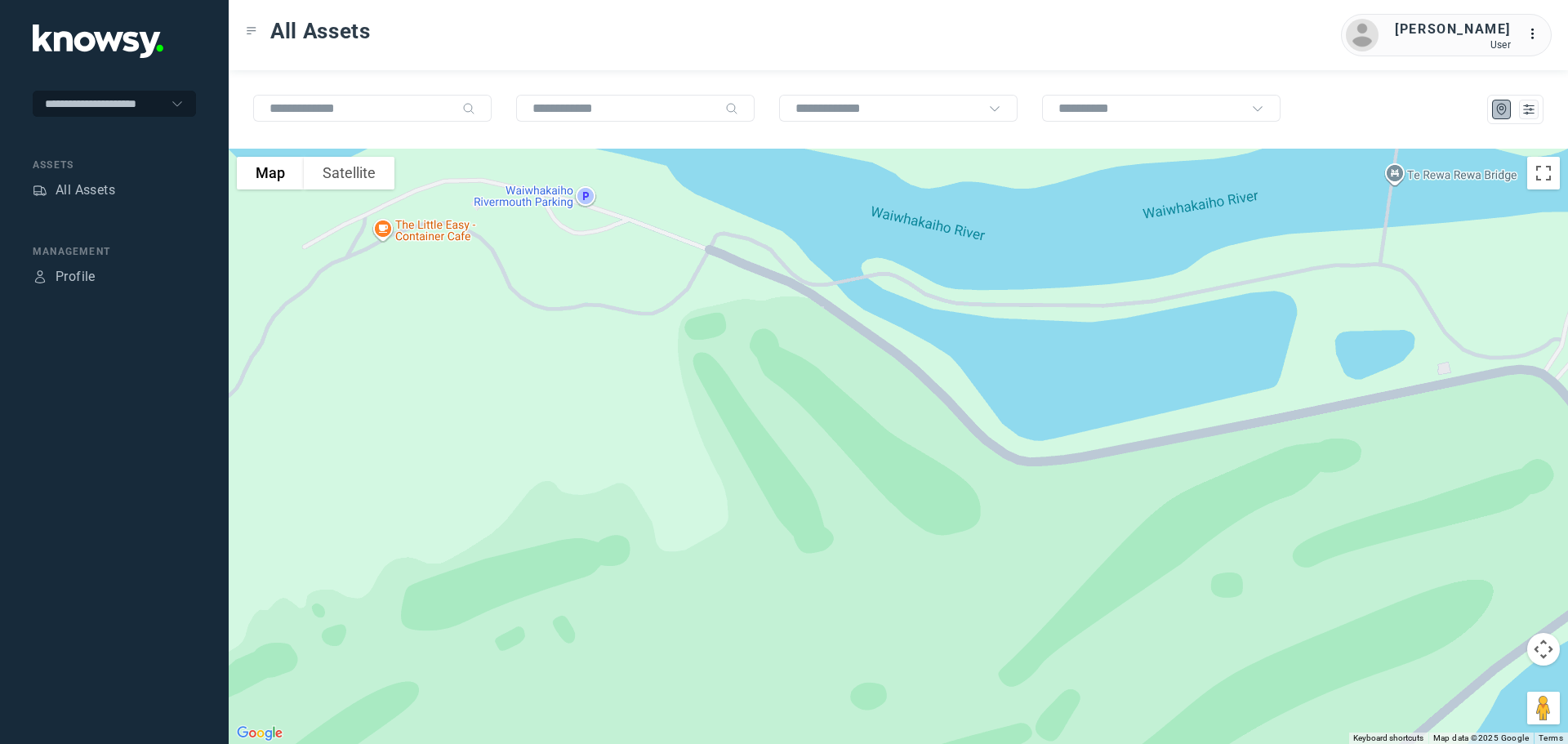
drag, startPoint x: 901, startPoint y: 446, endPoint x: 611, endPoint y: 346, distance: 306.8
click at [611, 346] on div at bounding box center [898, 447] width 1339 height 596
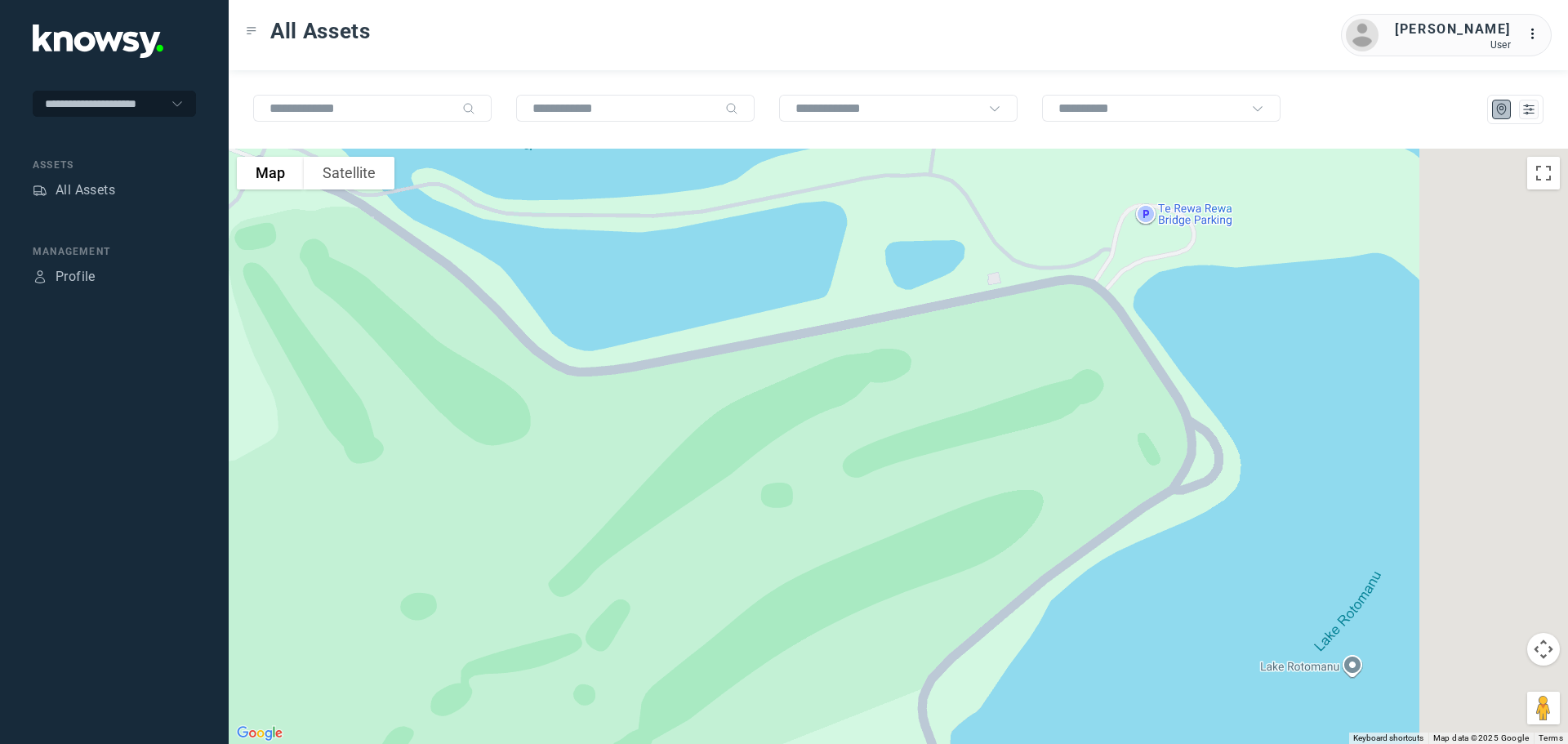
drag, startPoint x: 970, startPoint y: 489, endPoint x: 568, endPoint y: 412, distance: 409.3
click at [568, 412] on div at bounding box center [898, 447] width 1339 height 596
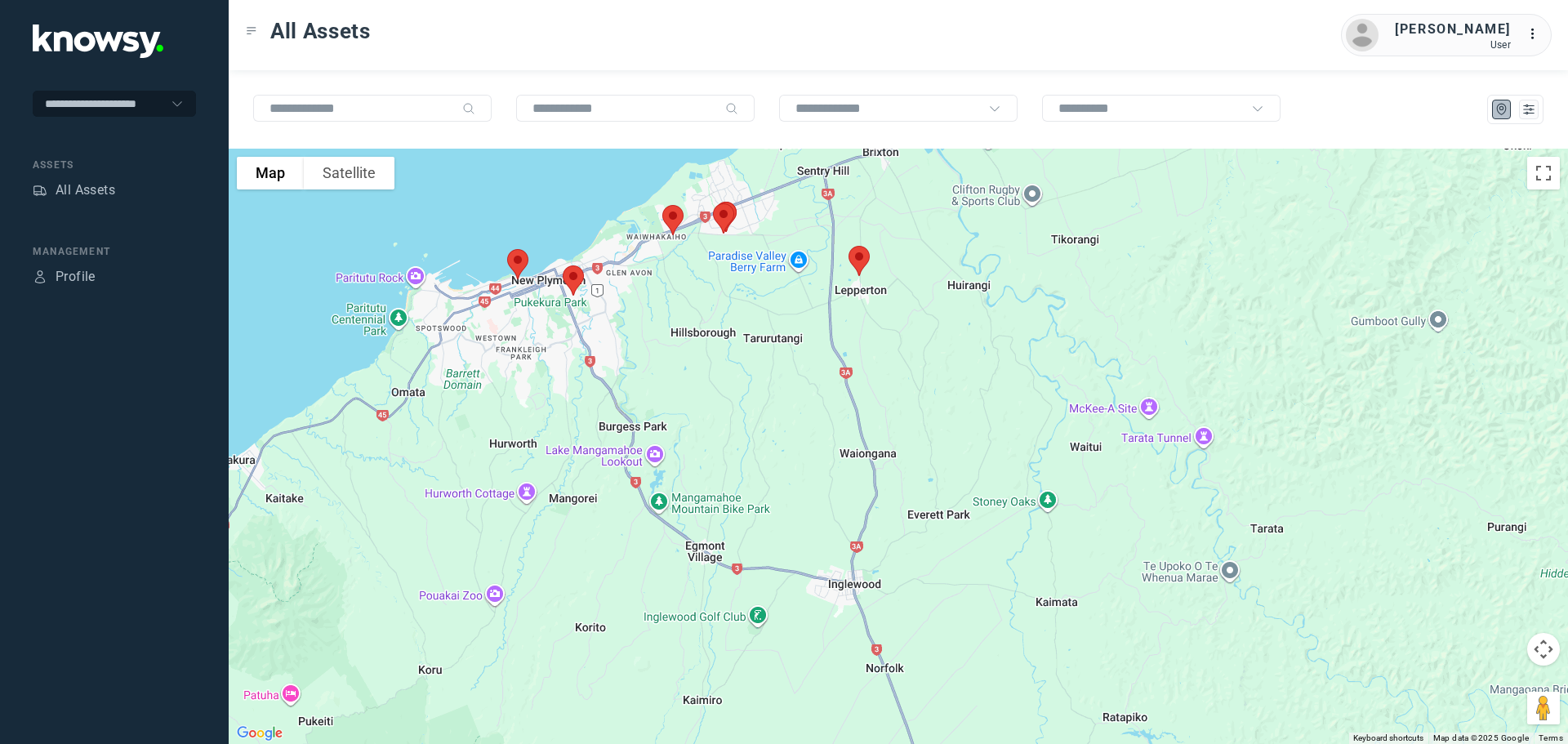
drag, startPoint x: 1248, startPoint y: 663, endPoint x: 611, endPoint y: 265, distance: 751.1
click at [611, 265] on div at bounding box center [898, 447] width 1339 height 596
